Goal: Task Accomplishment & Management: Use online tool/utility

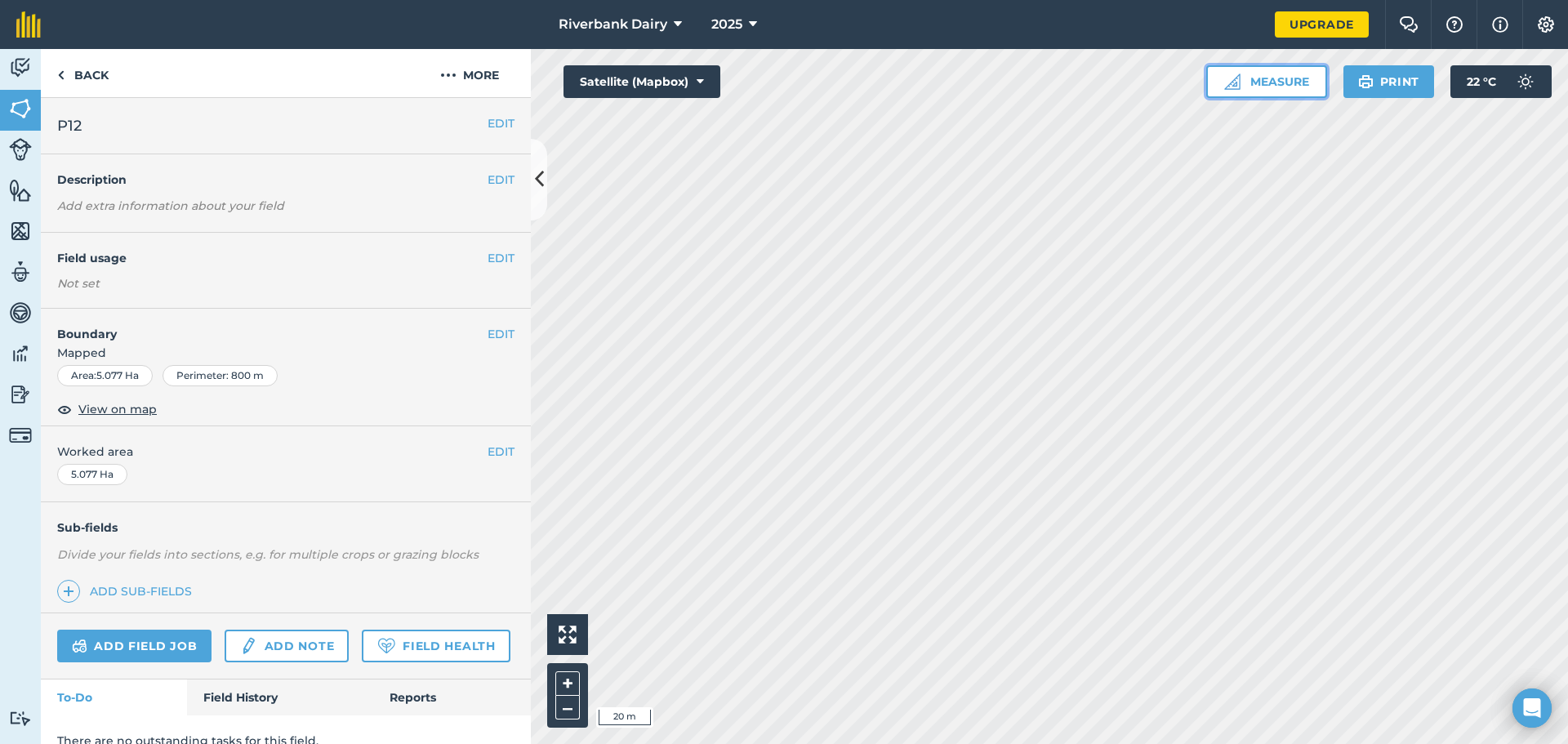
click at [1256, 88] on button "Measure" at bounding box center [1267, 81] width 120 height 33
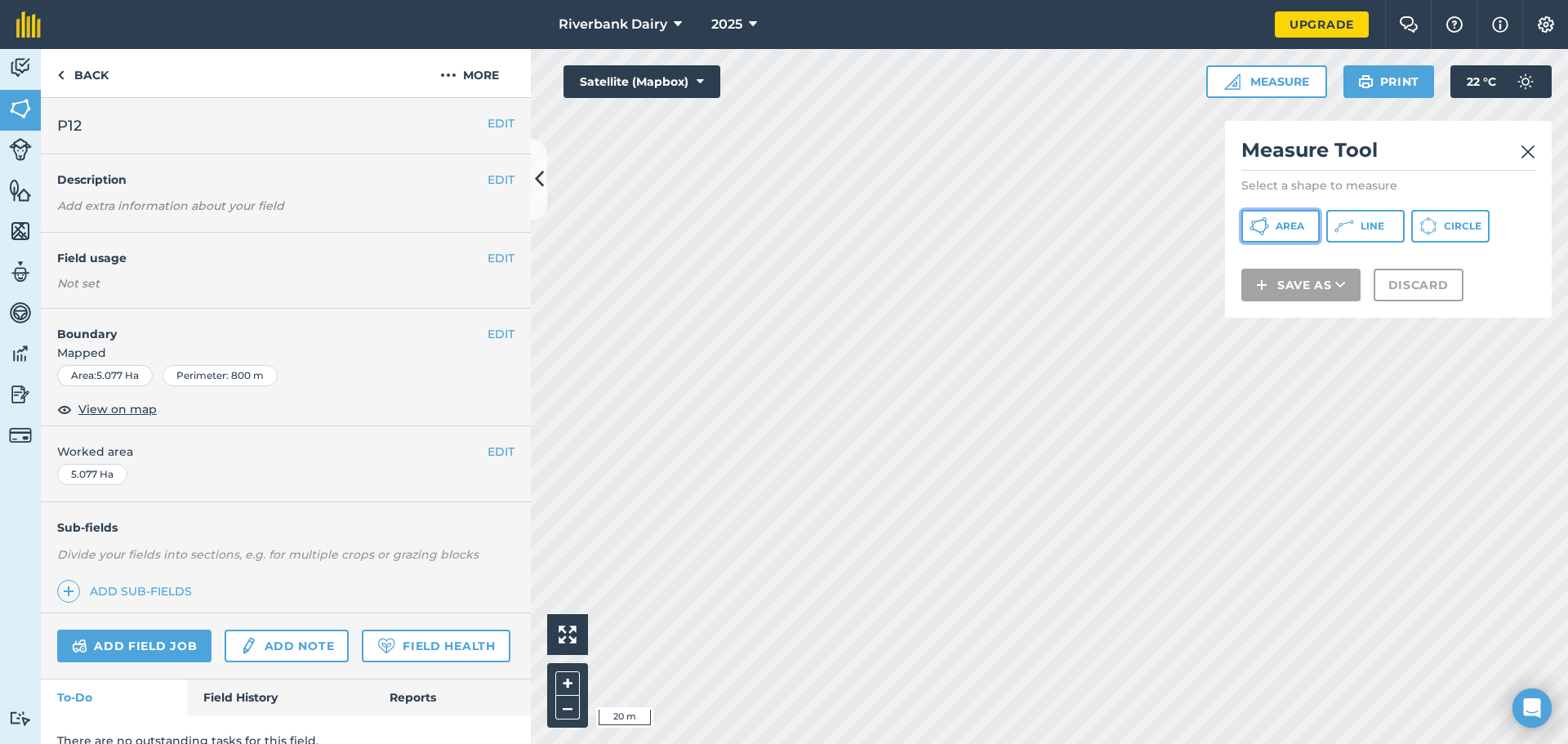
click at [1293, 230] on span "Area" at bounding box center [1290, 227] width 29 height 13
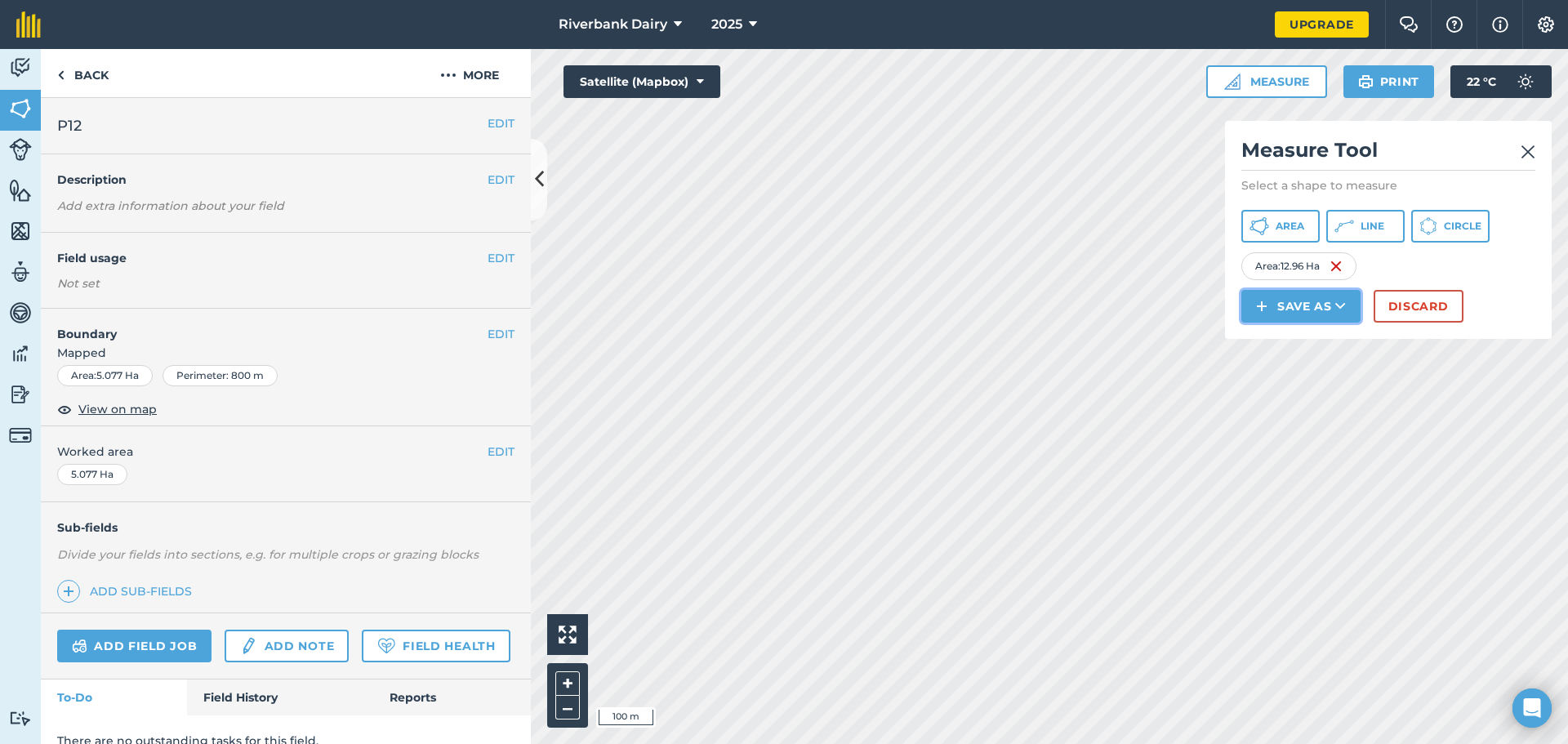
click at [1292, 312] on button "Save as" at bounding box center [1301, 306] width 120 height 33
click at [1298, 342] on link "Field" at bounding box center [1301, 343] width 115 height 36
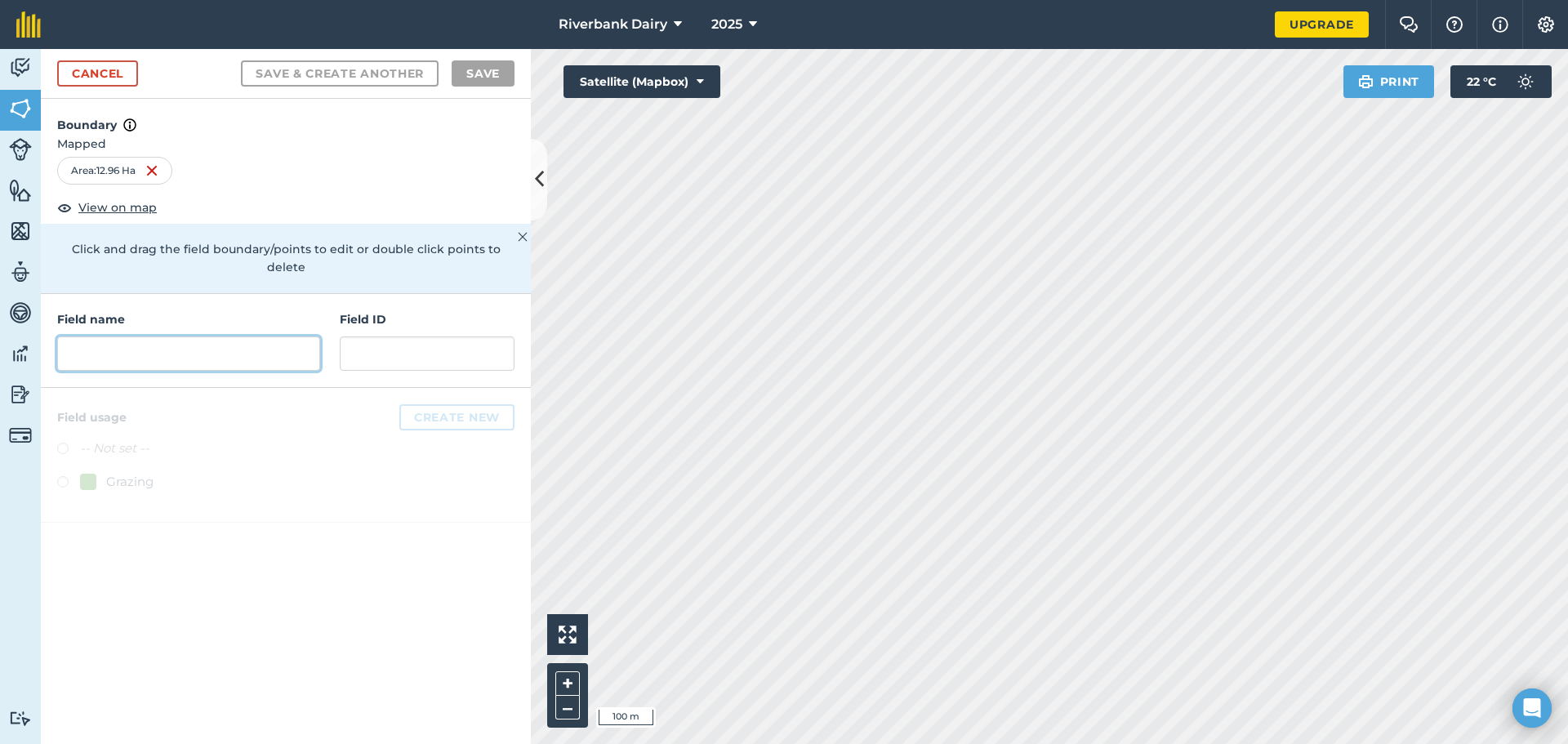
click at [227, 337] on input "text" at bounding box center [188, 354] width 263 height 34
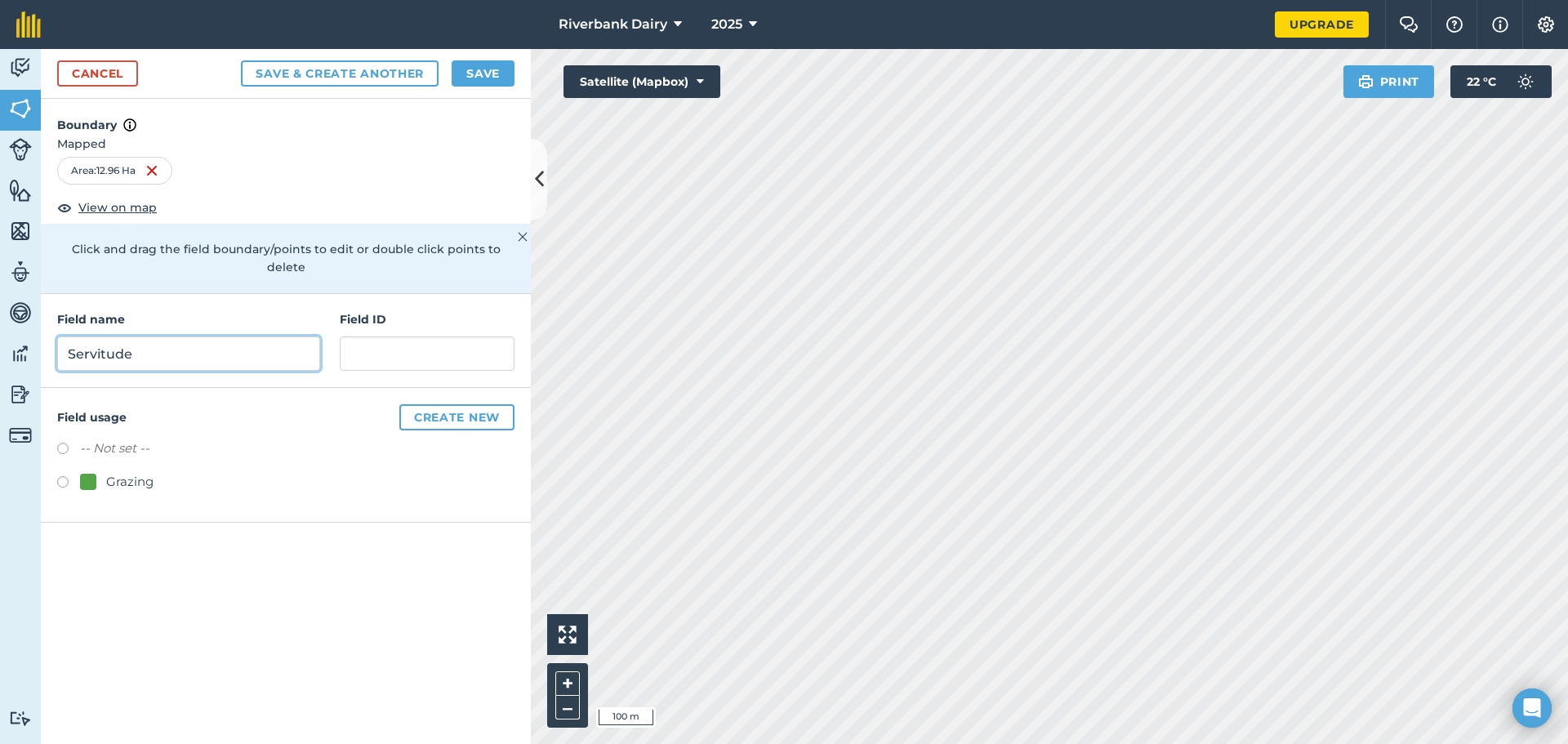
type input "Servitude"
click at [482, 77] on button "Save" at bounding box center [483, 73] width 63 height 26
